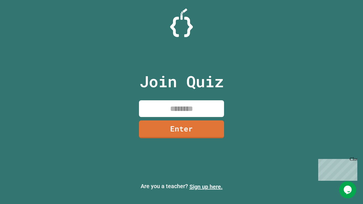
click at [206, 187] on link "Sign up here." at bounding box center [205, 186] width 33 height 7
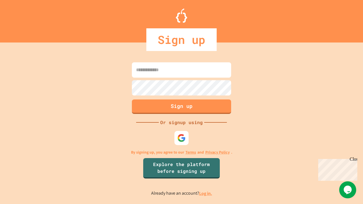
click at [206, 193] on link "Log in." at bounding box center [205, 193] width 13 height 6
